Goal: Obtain resource: Download file/media

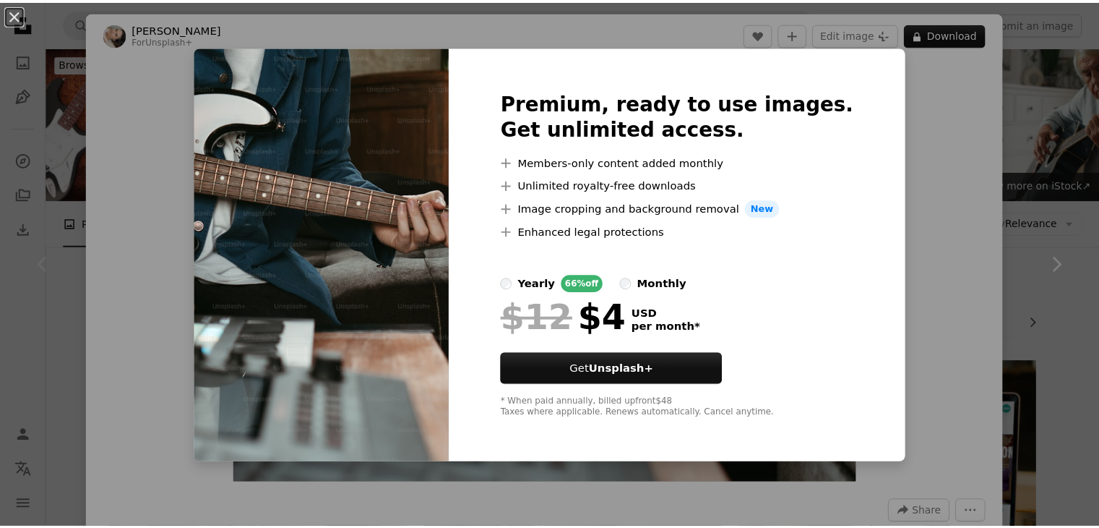
scroll to position [145, 0]
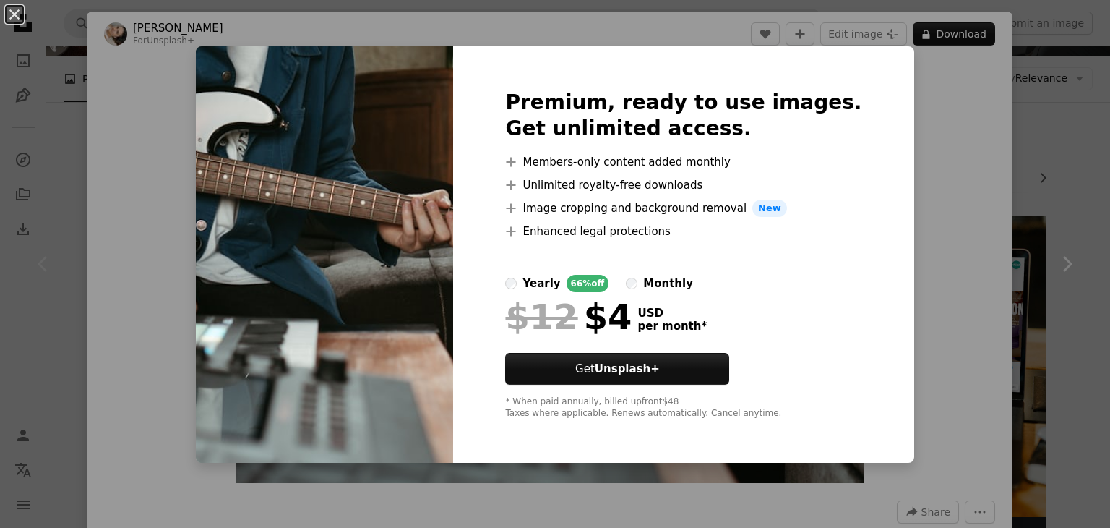
click at [902, 147] on div "An X shape Premium, ready to use images. Get unlimited access. A plus sign Memb…" at bounding box center [555, 264] width 1110 height 528
